Goal: Task Accomplishment & Management: Use online tool/utility

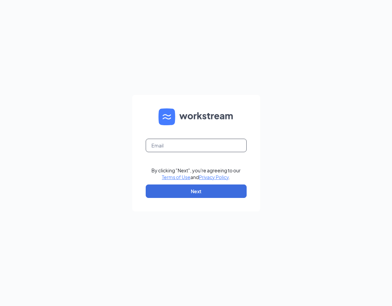
drag, startPoint x: 237, startPoint y: 129, endPoint x: 234, endPoint y: 141, distance: 11.4
click at [237, 129] on form "By clicking "Next", you're agreeing to our Terms of Use and Privacy Policy . Ne…" at bounding box center [196, 153] width 128 height 116
click at [234, 145] on input "text" at bounding box center [196, 145] width 101 height 13
type input "[PERSON_NAME][EMAIL_ADDRESS][DOMAIN_NAME]"
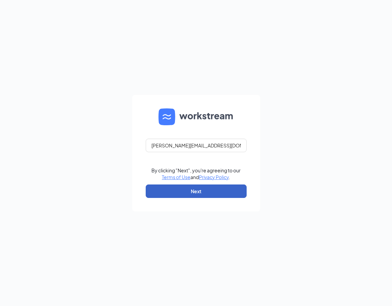
click at [225, 184] on button "Next" at bounding box center [196, 190] width 101 height 13
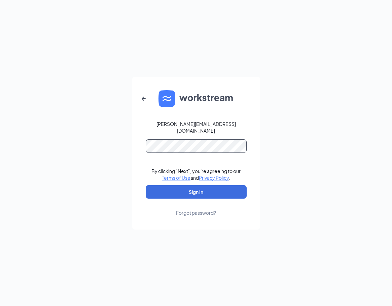
click at [146, 185] on button "Sign In" at bounding box center [196, 191] width 101 height 13
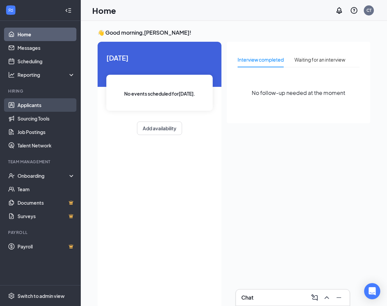
click at [51, 102] on link "Applicants" at bounding box center [46, 104] width 58 height 13
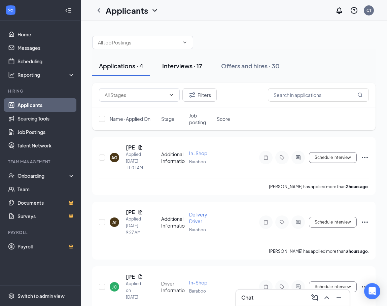
click at [195, 70] on button "Interviews · 17" at bounding box center [181, 66] width 53 height 20
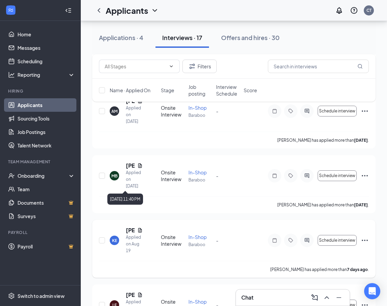
scroll to position [370, 0]
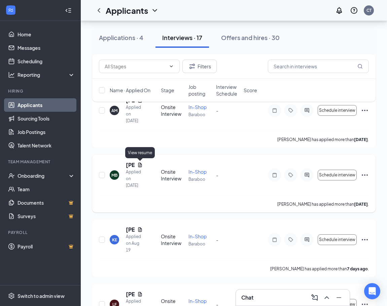
click at [139, 164] on icon "Document" at bounding box center [139, 164] width 5 height 5
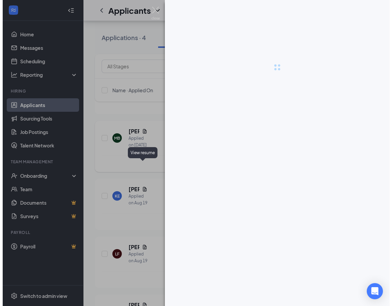
scroll to position [356, 0]
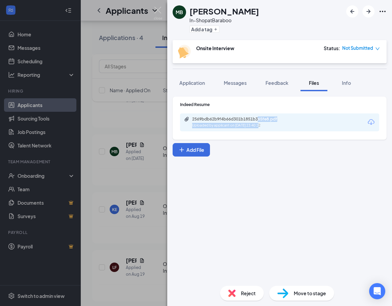
drag, startPoint x: 258, startPoint y: 119, endPoint x: 255, endPoint y: 136, distance: 16.7
click at [255, 135] on div "Indeed Resume 2569bdb62b9f4b66d301b1851b365fe8.pdf Uploaded by applicant on Aug…" at bounding box center [280, 118] width 214 height 43
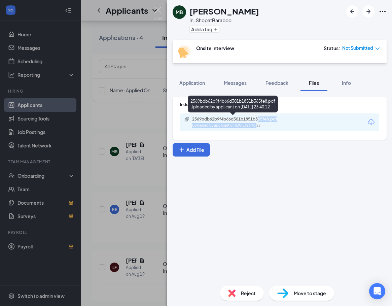
click at [255, 137] on div "Indeed Resume 2569bdb62b9f4b66d301b1851b365fe8.pdf Uploaded by applicant on Aug…" at bounding box center [280, 118] width 214 height 43
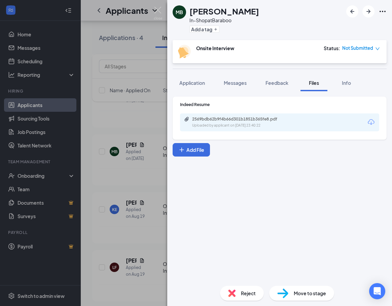
click at [255, 131] on div "2569bdb62b9f4b66d301b1851b365fe8.pdf Uploaded by applicant on Aug 20, 2025 at 2…" at bounding box center [279, 122] width 199 height 18
click at [259, 122] on div "2569bdb62b9f4b66d301b1851b365fe8.pdf Uploaded by applicant on Aug 20, 2025 at 2…" at bounding box center [238, 122] width 109 height 12
